Goal: Find contact information: Find contact information

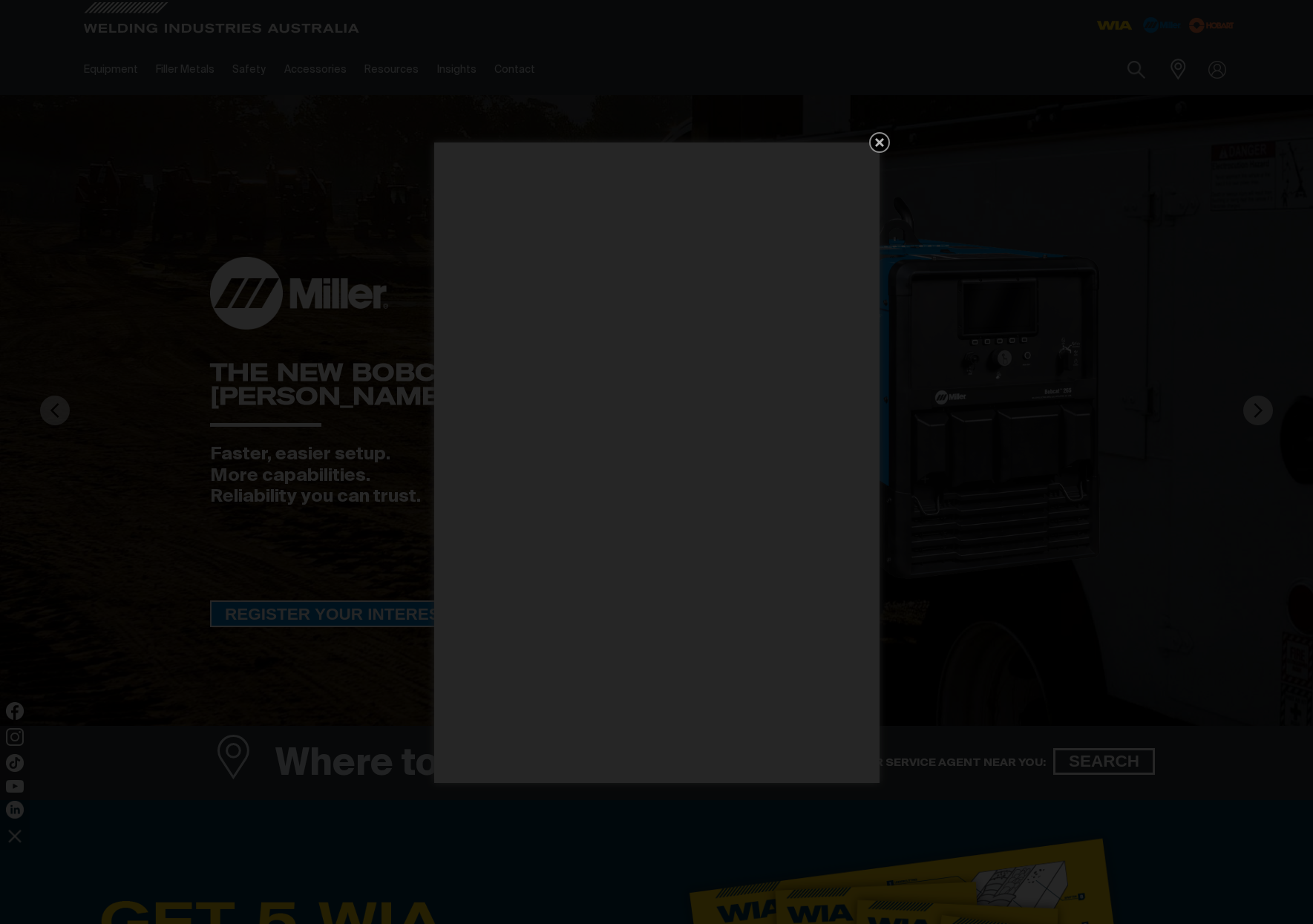
click at [884, 142] on icon "Get 5 WIA Welding Guides Free!" at bounding box center [880, 142] width 18 height 18
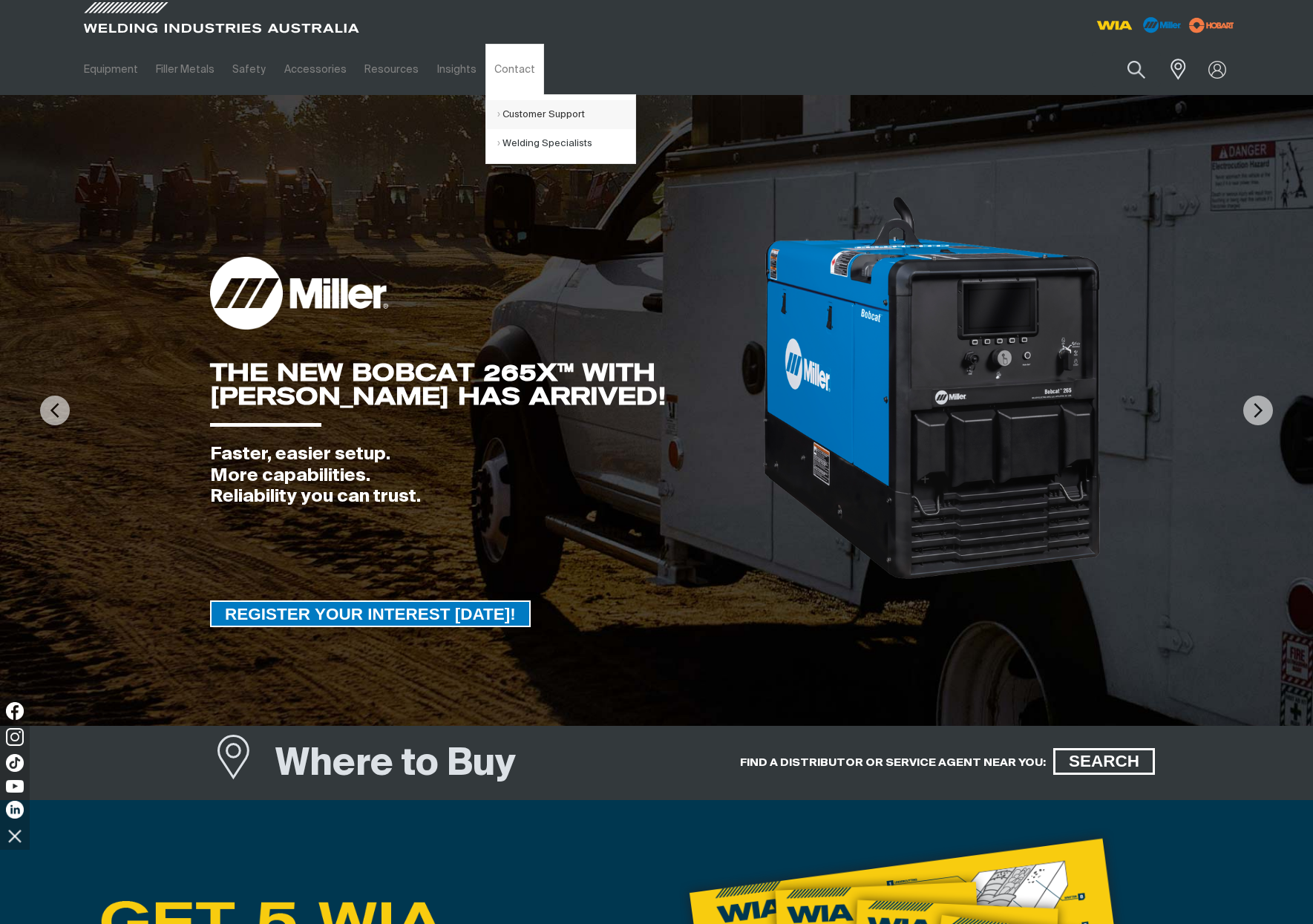
click at [505, 110] on link "Customer Support" at bounding box center [566, 115] width 138 height 29
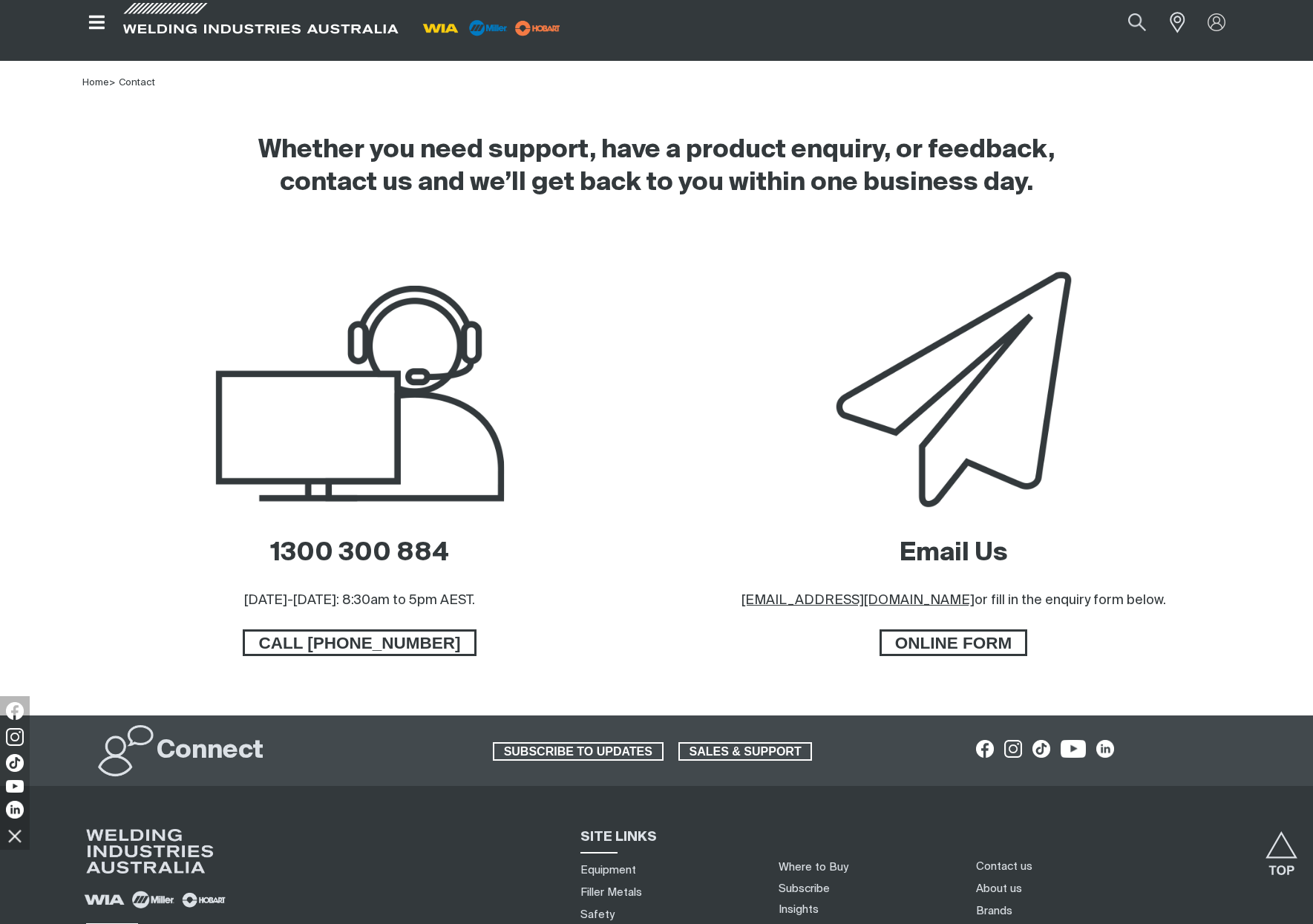
scroll to position [484, 0]
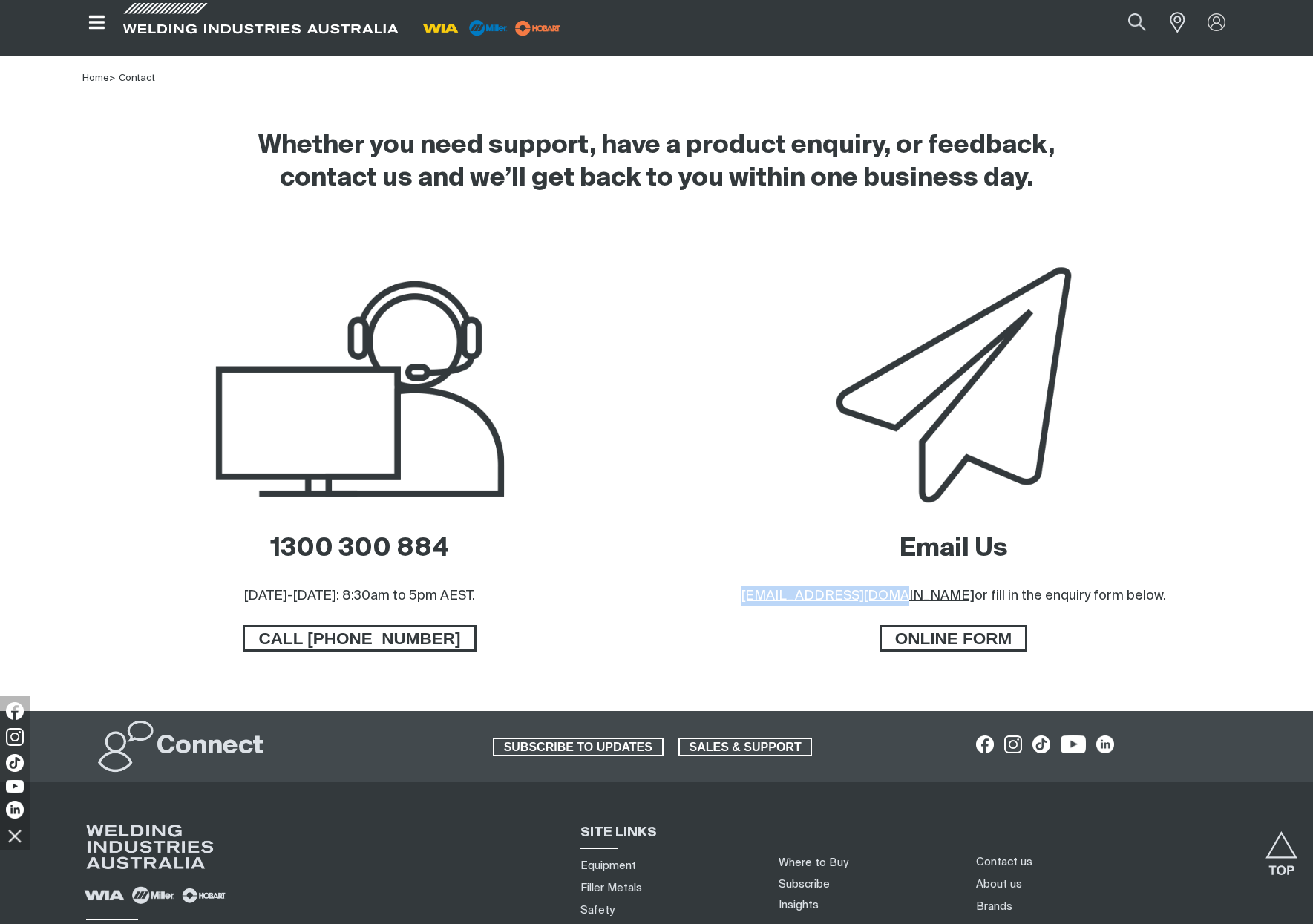
drag, startPoint x: 928, startPoint y: 599, endPoint x: 788, endPoint y: 593, distance: 140.1
click at [788, 593] on p "[EMAIL_ADDRESS][DOMAIN_NAME] or fill in the enquiry form below." at bounding box center [953, 596] width 425 height 20
copy u "[EMAIL_ADDRESS][DOMAIN_NAME]"
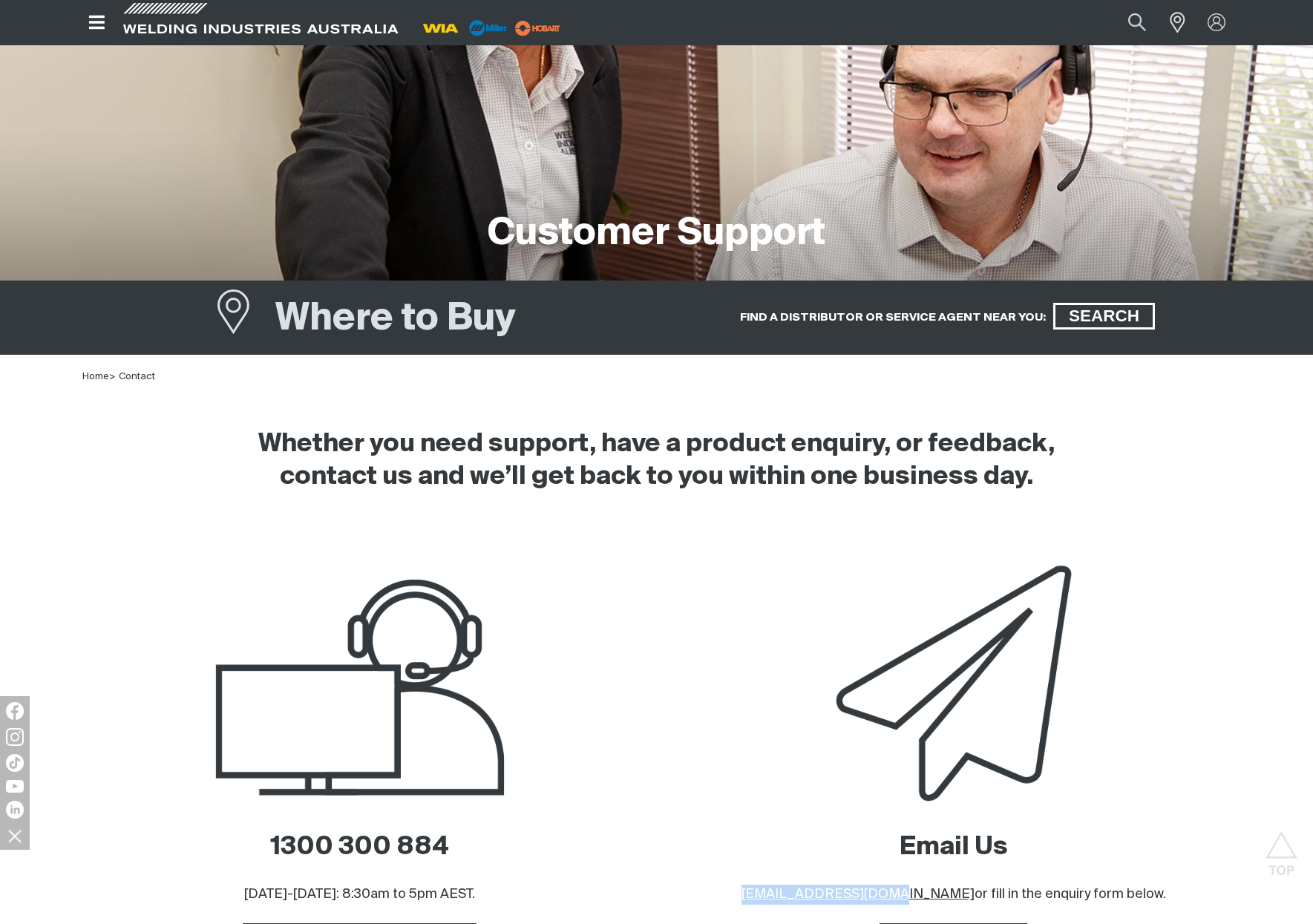
scroll to position [0, 0]
